Goal: Task Accomplishment & Management: Manage account settings

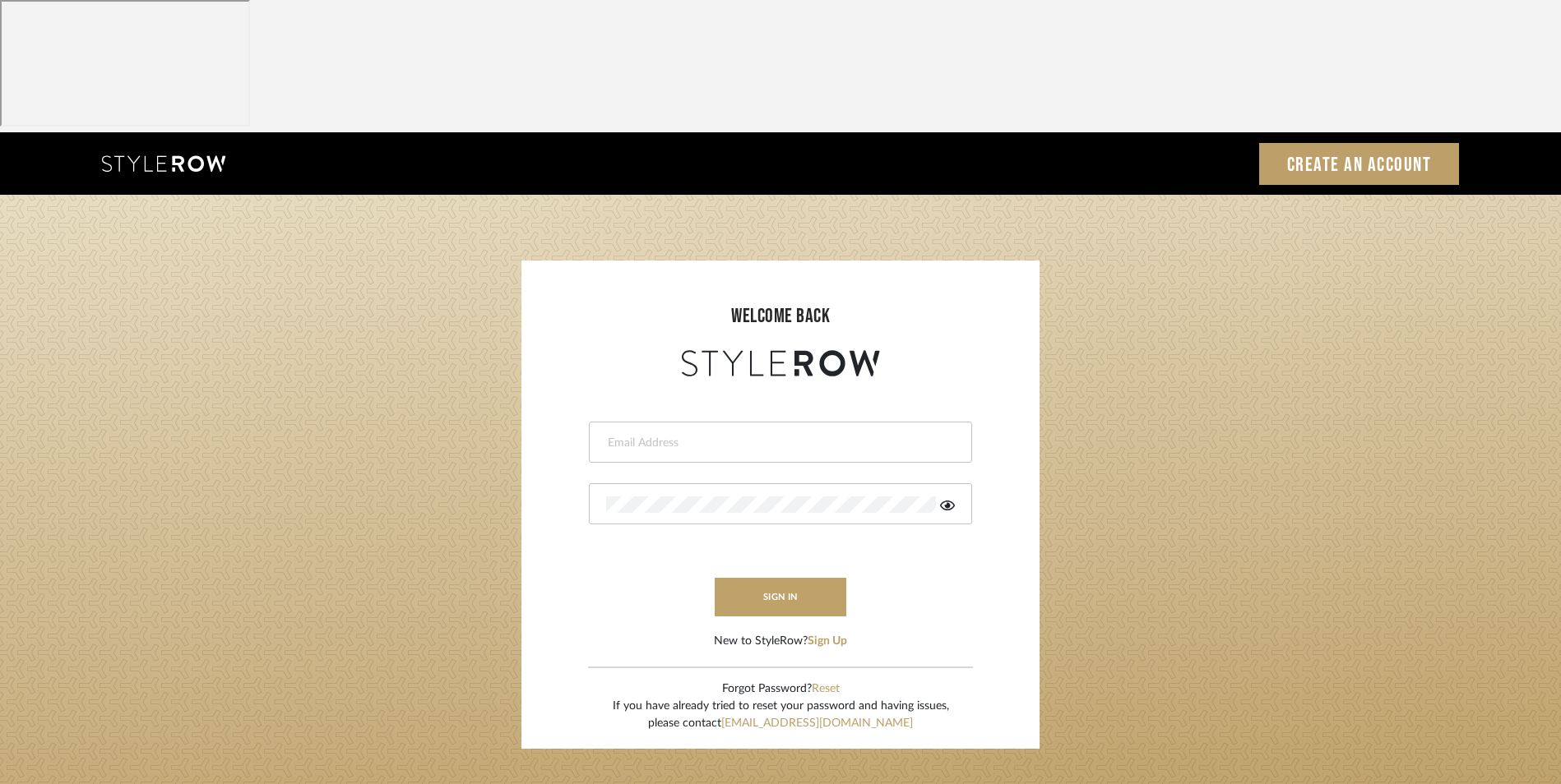
drag, startPoint x: 0, startPoint y: 0, endPoint x: 805, endPoint y: 313, distance: 863.7
click at [805, 435] on input "email" at bounding box center [778, 443] width 344 height 16
type input "dmaestheticsdecor@gmail.com"
click at [770, 435] on input "dmaestheticsdecor@gmail.com" at bounding box center [778, 443] width 344 height 16
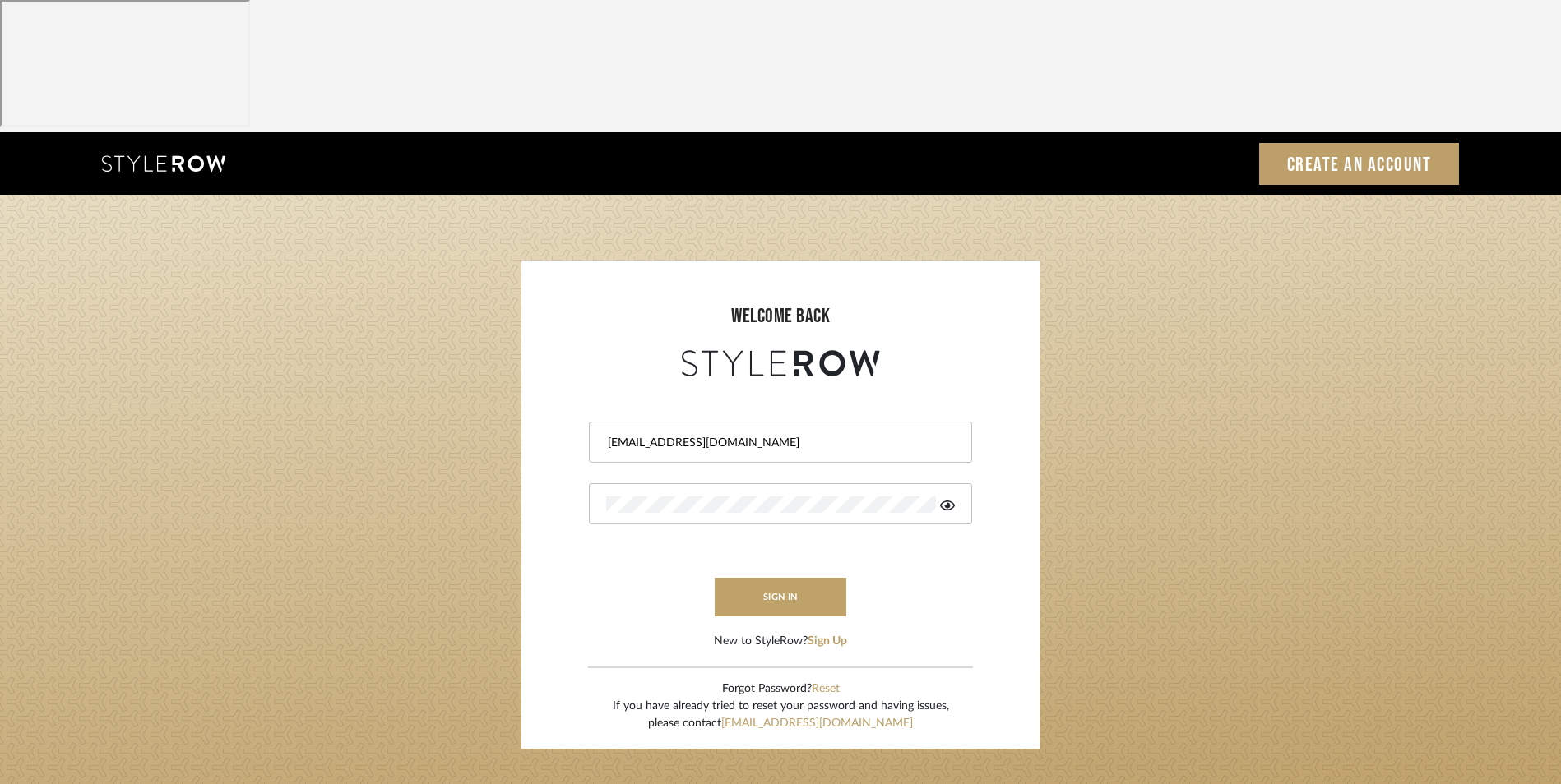
click at [770, 435] on input "dmaestheticsdecor@gmail.com" at bounding box center [778, 443] width 344 height 16
click at [770, 435] on input "email" at bounding box center [778, 443] width 344 height 16
type input "info@dmaestheticsdecor.com"
drag, startPoint x: 770, startPoint y: 309, endPoint x: 745, endPoint y: 385, distance: 80.0
click at [712, 483] on div at bounding box center [780, 504] width 383 height 41
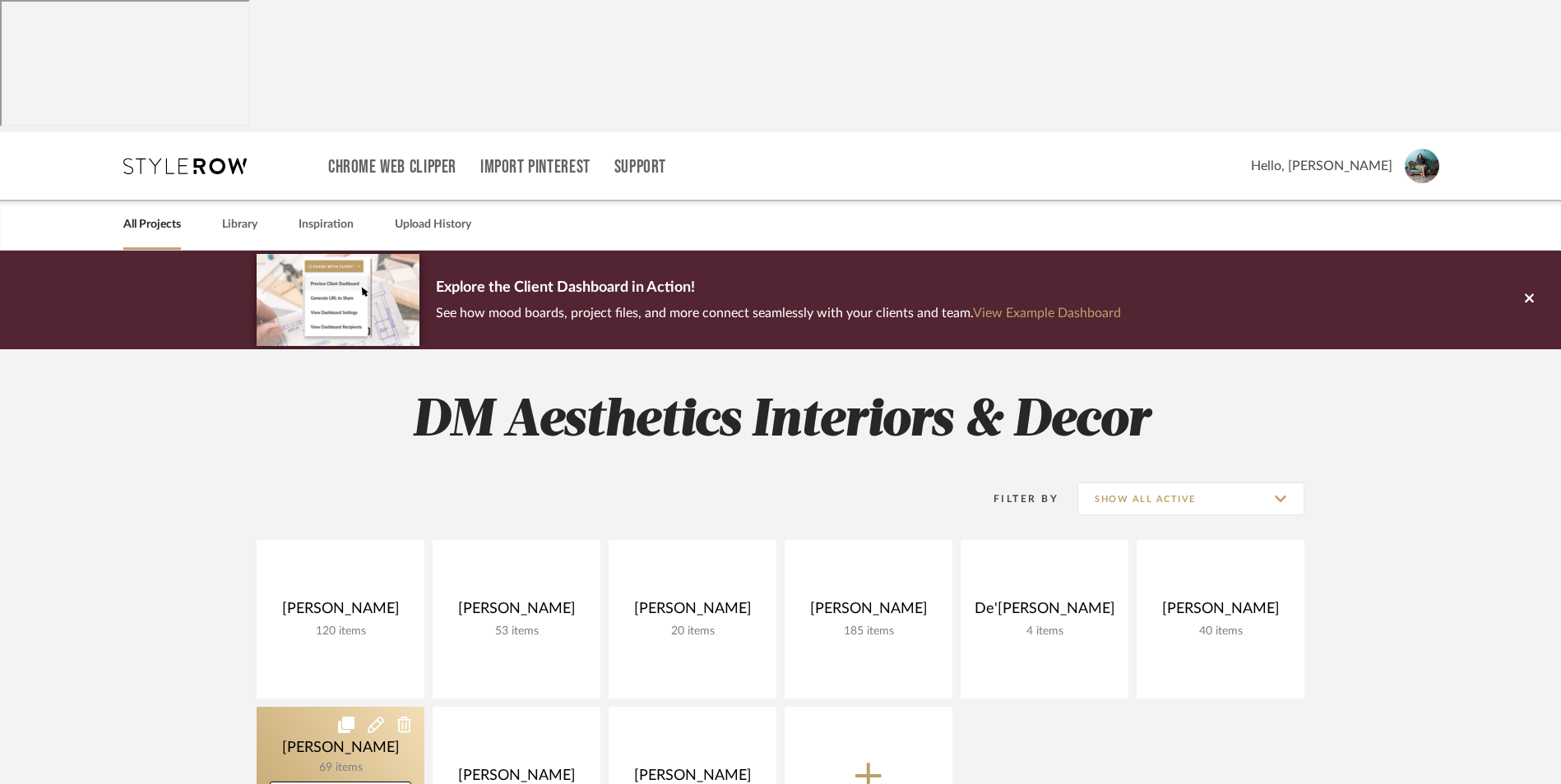
drag, startPoint x: 347, startPoint y: 627, endPoint x: 379, endPoint y: 625, distance: 32.1
click at [347, 707] on link at bounding box center [341, 787] width 168 height 159
